Goal: Navigation & Orientation: Find specific page/section

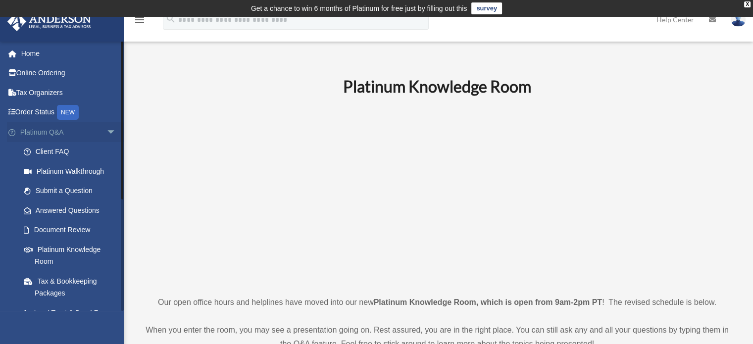
click at [68, 133] on link "Platinum Q&A arrow_drop_down" at bounding box center [69, 132] width 124 height 20
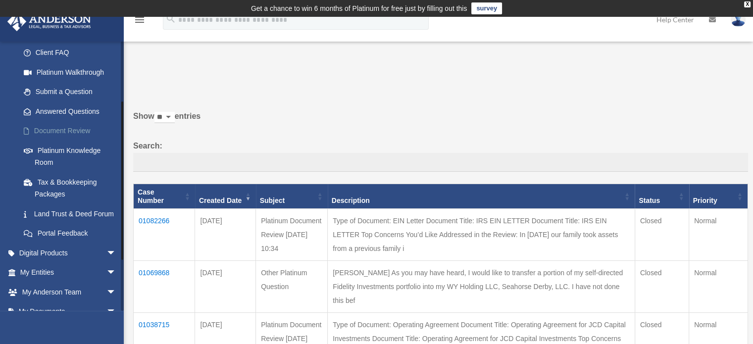
scroll to position [100, 0]
click at [93, 261] on link "Digital Products arrow_drop_down" at bounding box center [69, 252] width 124 height 20
